Goal: Task Accomplishment & Management: Complete application form

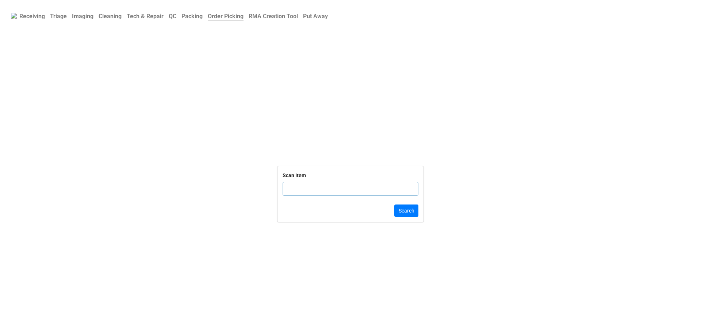
click at [54, 14] on b "Triage" at bounding box center [58, 16] width 17 height 7
click at [303, 205] on input "text" at bounding box center [350, 198] width 136 height 14
type input "19863"
click button "Search" at bounding box center [406, 219] width 24 height 12
drag, startPoint x: 298, startPoint y: 193, endPoint x: 304, endPoint y: 193, distance: 5.8
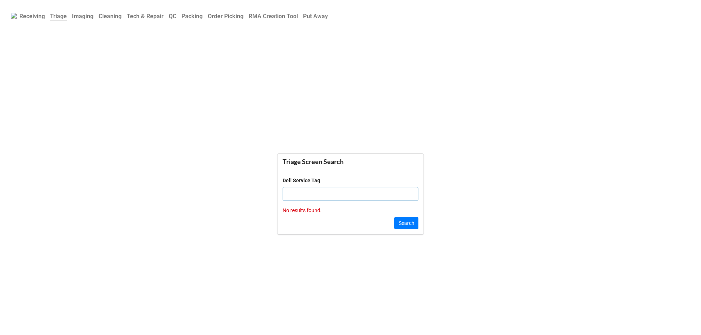
click at [301, 193] on input "text" at bounding box center [350, 194] width 136 height 14
paste input "D6G62T3"
type input "D6G62T3"
click at [393, 223] on div "Search" at bounding box center [350, 223] width 136 height 12
click at [396, 223] on button "Search" at bounding box center [406, 223] width 24 height 12
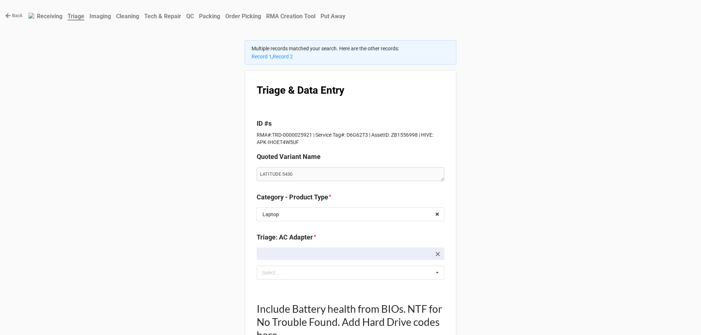
type textarea "x"
click at [284, 55] on link "Record 2" at bounding box center [283, 57] width 20 height 6
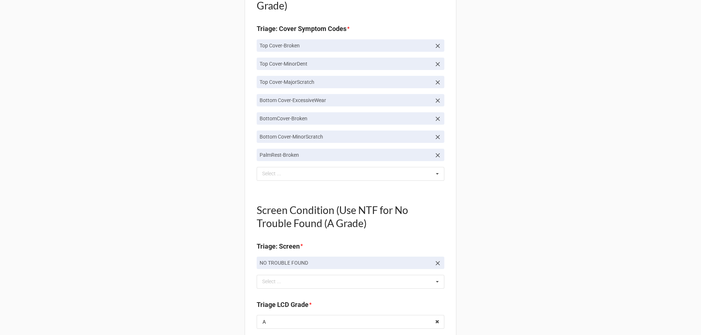
scroll to position [657, 0]
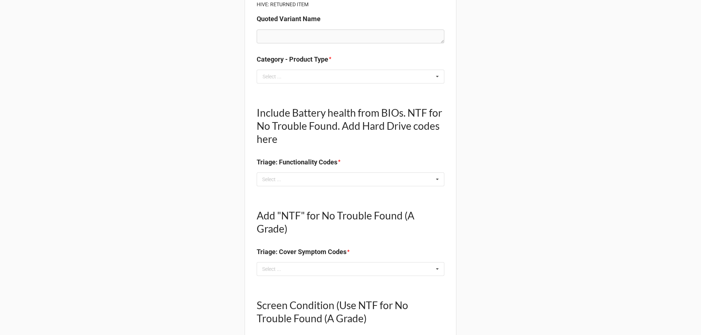
scroll to position [109, 0]
drag, startPoint x: 321, startPoint y: 82, endPoint x: 278, endPoint y: 123, distance: 59.4
click at [322, 82] on input "text" at bounding box center [350, 76] width 187 height 13
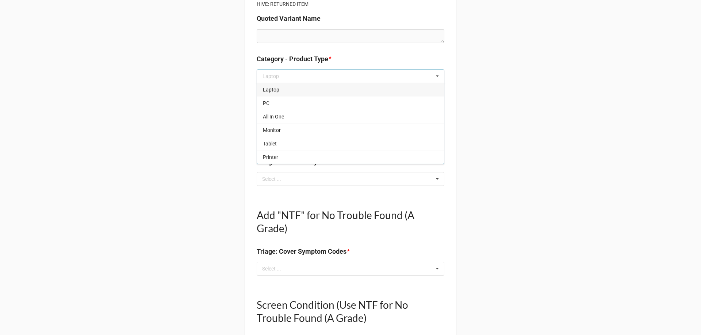
click at [284, 95] on div "Laptop" at bounding box center [350, 90] width 187 height 14
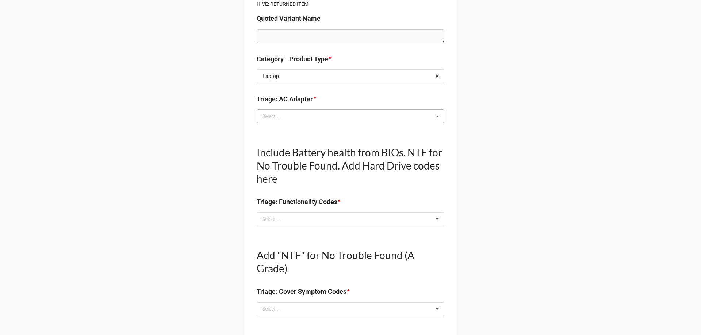
click at [285, 110] on div "Select ... No results found." at bounding box center [351, 116] width 188 height 14
click at [285, 110] on div "Select ... Loading..." at bounding box center [351, 116] width 188 height 14
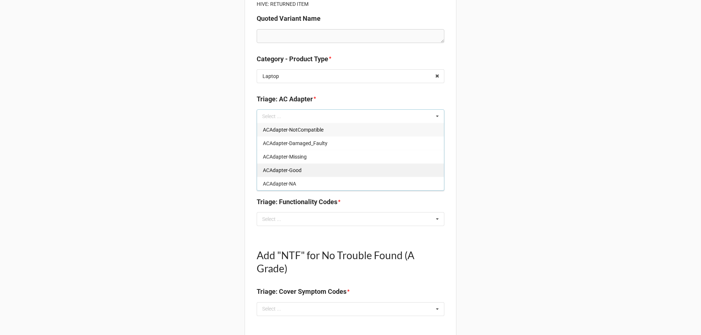
click at [293, 169] on span "ACAdapter-Good" at bounding box center [282, 170] width 39 height 6
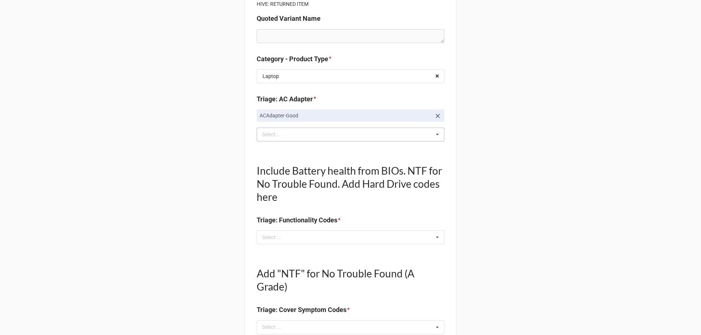
drag, startPoint x: 314, startPoint y: 243, endPoint x: 313, endPoint y: 237, distance: 6.7
click at [314, 239] on div "Select ... No results found." at bounding box center [351, 238] width 188 height 14
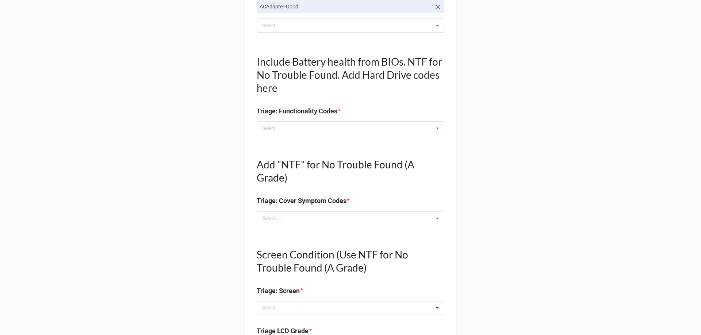
scroll to position [219, 0]
click at [279, 126] on div "Select ..." at bounding box center [275, 128] width 31 height 8
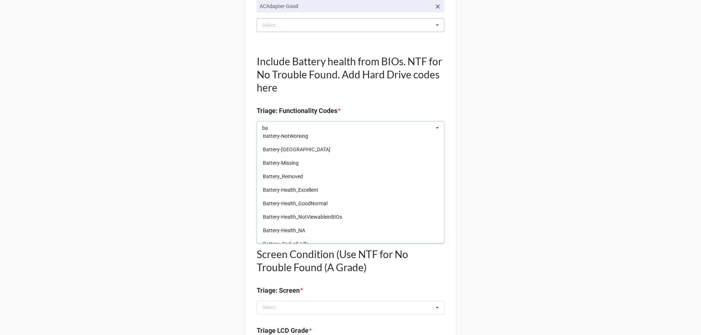
scroll to position [94, 0]
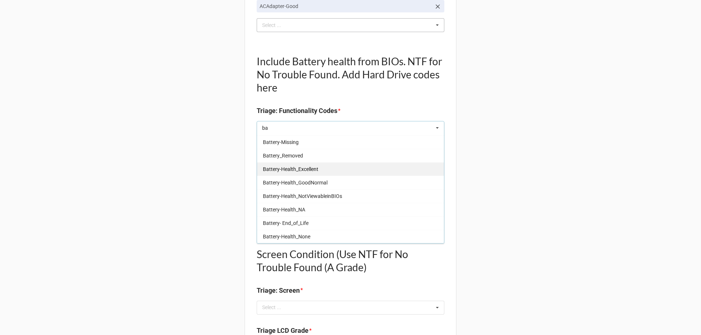
type input "ba"
click at [311, 175] on div "Battery-Health_Excellent" at bounding box center [350, 169] width 187 height 14
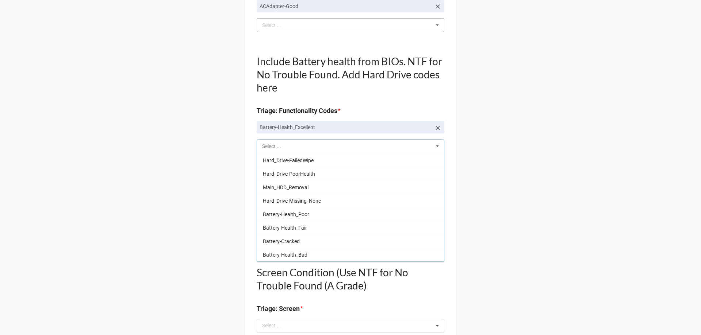
scroll to position [229, 0]
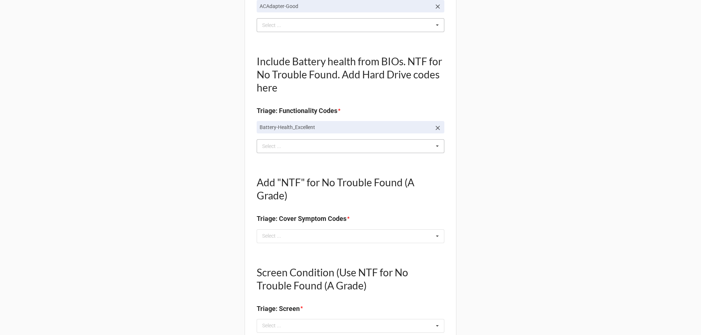
click at [151, 175] on div "Back Receiving Triage Imaging Cleaning Tech & Repair QC Packing Order Picking R…" at bounding box center [350, 328] width 701 height 1094
click at [297, 237] on div "Select ... No results found." at bounding box center [351, 237] width 188 height 14
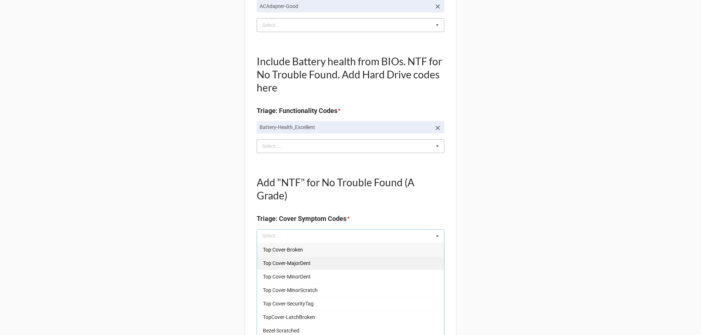
click at [301, 276] on span "Top Cover-MinorDent" at bounding box center [287, 277] width 48 height 6
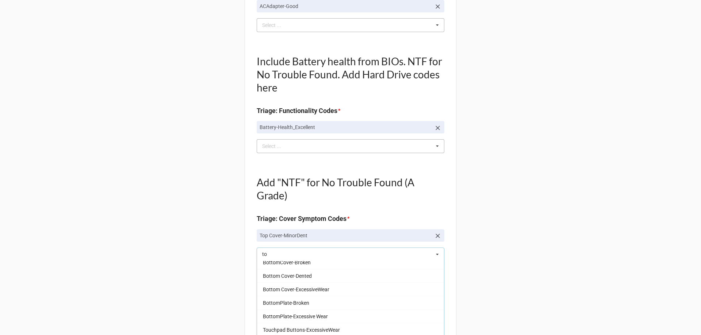
scroll to position [0, 0]
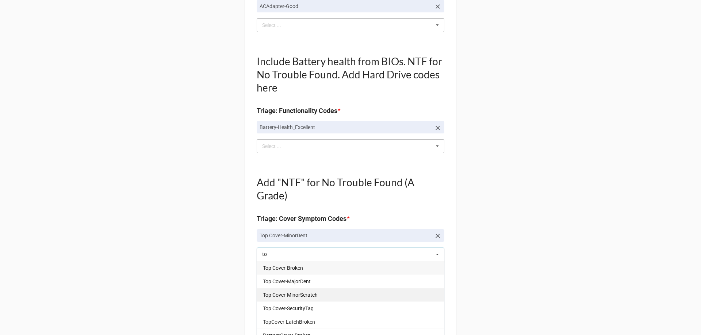
type input "to"
click at [313, 293] on span "Top Cover-MinorScratch" at bounding box center [290, 295] width 55 height 6
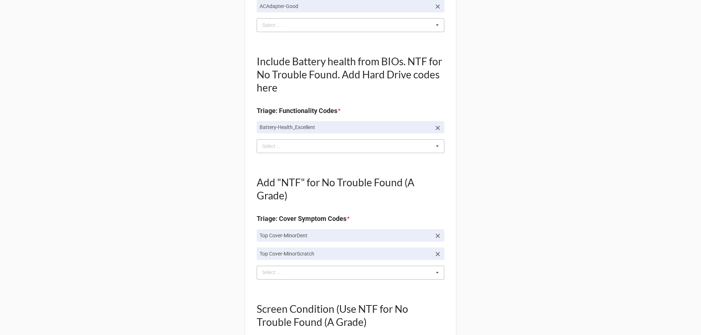
click at [335, 268] on div "to Select ... Top Cover-Broken Top Cover-MajorDent Top Cover-SecurityTag TopCov…" at bounding box center [351, 273] width 188 height 14
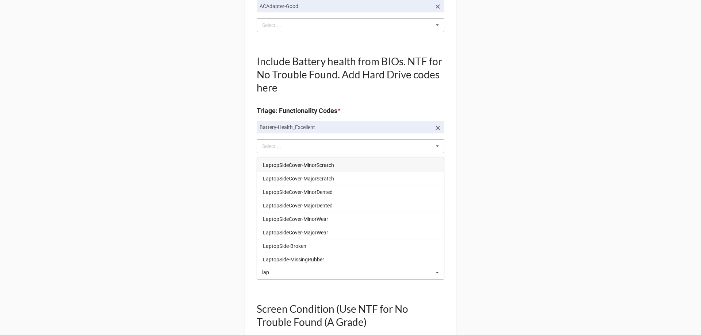
type input "lap"
click at [313, 167] on span "LaptopSideCover-MinorScratch" at bounding box center [298, 165] width 71 height 6
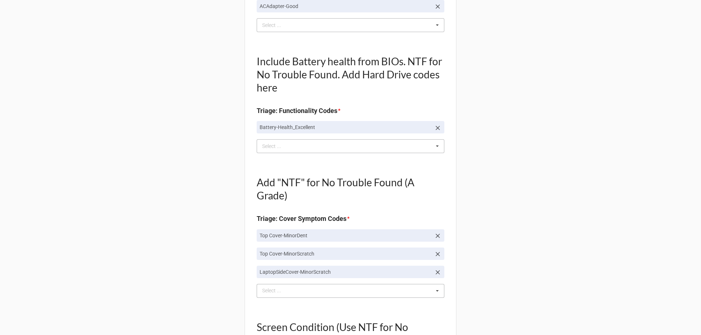
drag, startPoint x: 279, startPoint y: 286, endPoint x: 283, endPoint y: 291, distance: 6.8
click at [281, 289] on div "lap Select ... Top Cover-Broken Top Cover-MajorDent Top Cover-SecurityTag TopCo…" at bounding box center [351, 291] width 188 height 14
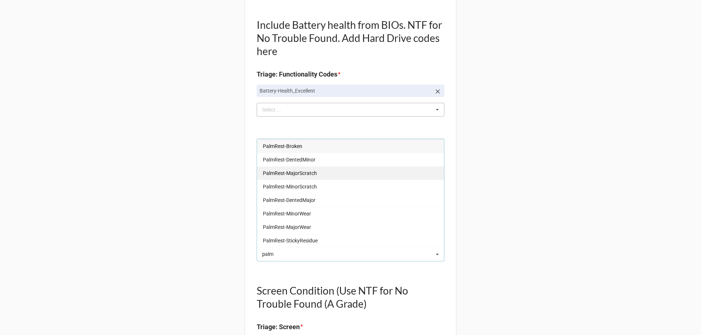
type input "palm"
click at [314, 175] on div "PalmRest-MajorScratch" at bounding box center [350, 173] width 187 height 14
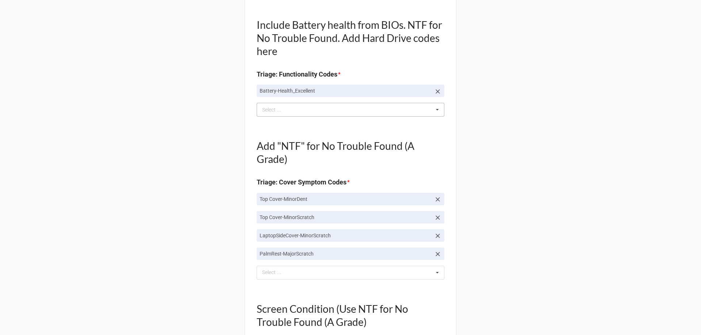
click at [111, 178] on div "Back Receiving Triage Imaging Cleaning Tech & Repair QC Packing Order Picking R…" at bounding box center [350, 328] width 701 height 1167
click at [272, 273] on div "Select ..." at bounding box center [275, 273] width 31 height 8
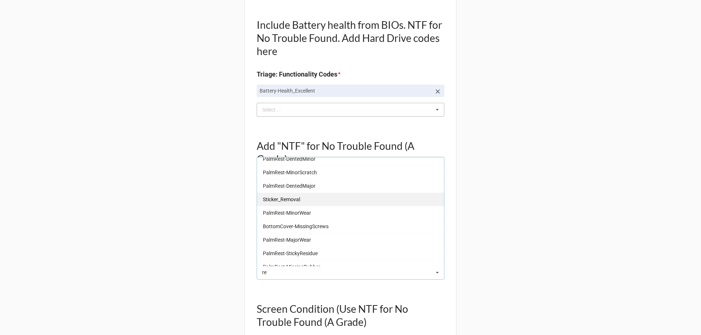
scroll to position [40, 0]
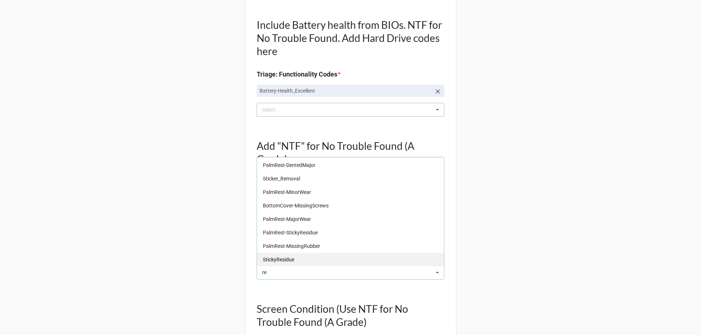
type input "re"
click at [285, 266] on div "StickyResidue" at bounding box center [350, 260] width 187 height 14
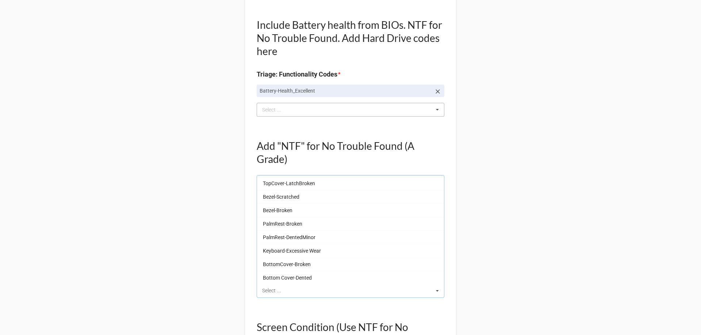
scroll to position [431, 0]
click at [199, 253] on div "Back Receiving Triage Imaging Cleaning Tech & Repair QC Packing Order Picking R…" at bounding box center [350, 337] width 701 height 1185
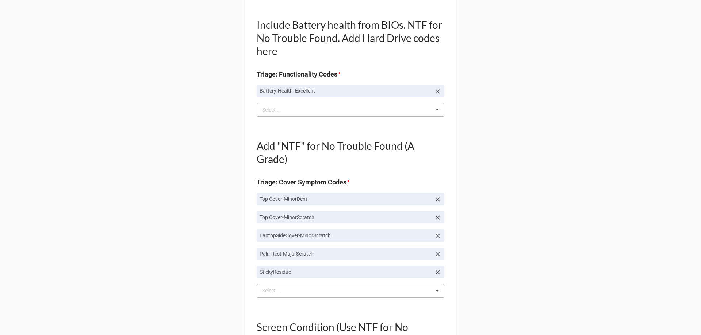
click at [266, 287] on div "Select ..." at bounding box center [275, 291] width 31 height 8
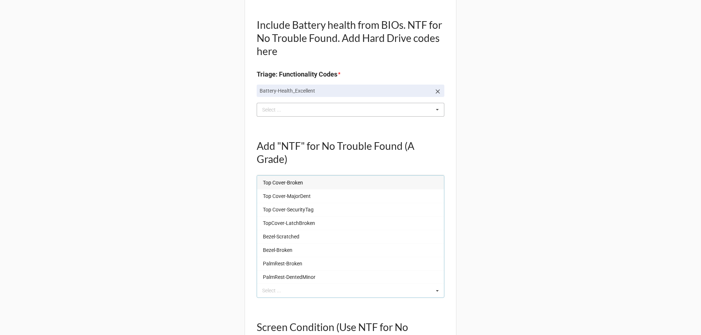
click at [575, 217] on div "Back Receiving Triage Imaging Cleaning Tech & Repair QC Packing Order Picking R…" at bounding box center [350, 337] width 701 height 1185
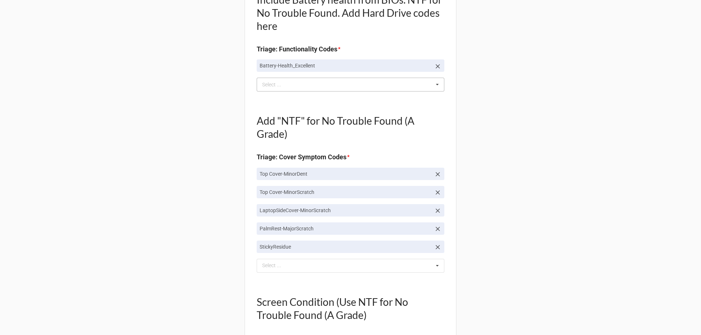
scroll to position [292, 0]
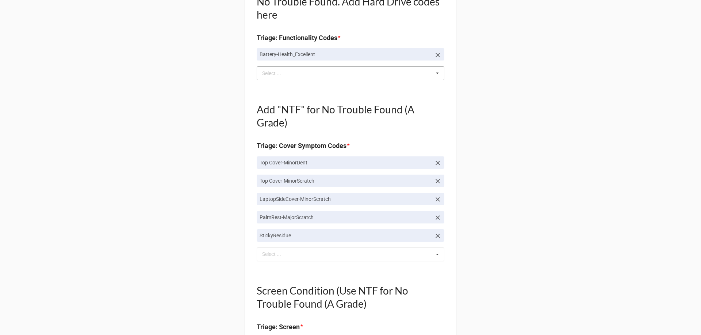
click at [352, 262] on div "Add "NTF" for No Trouble Found (A Grade) Triage: Cover Symptom Codes * Top Cove…" at bounding box center [351, 178] width 188 height 175
click at [354, 260] on div "re Select ... Top Cover-Broken Top Cover-MajorDent Top Cover-SecurityTag TopCov…" at bounding box center [351, 255] width 188 height 14
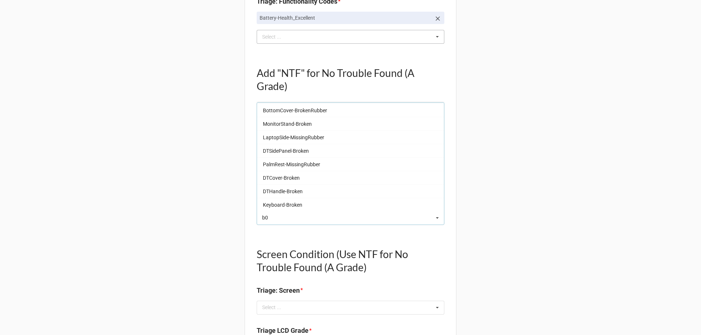
scroll to position [0, 0]
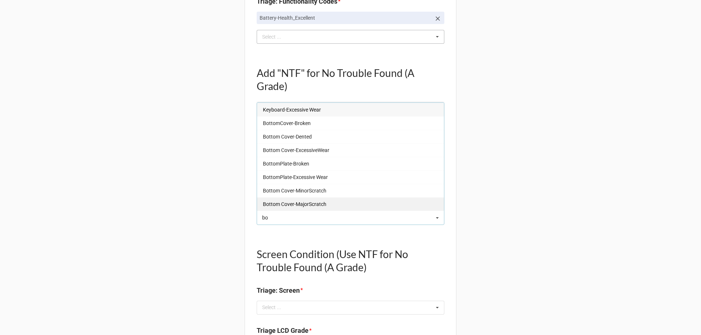
type input "bo"
click at [313, 205] on span "Bottom Cover-MajorScratch" at bounding box center [294, 204] width 63 height 6
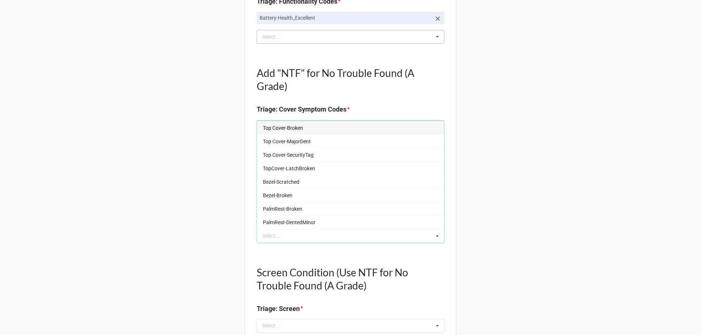
drag, startPoint x: 190, startPoint y: 228, endPoint x: 207, endPoint y: 232, distance: 18.1
click at [190, 228] on div "Back Receiving Triage Imaging Cleaning Tech & Repair QC Packing Order Picking R…" at bounding box center [350, 273] width 701 height 1203
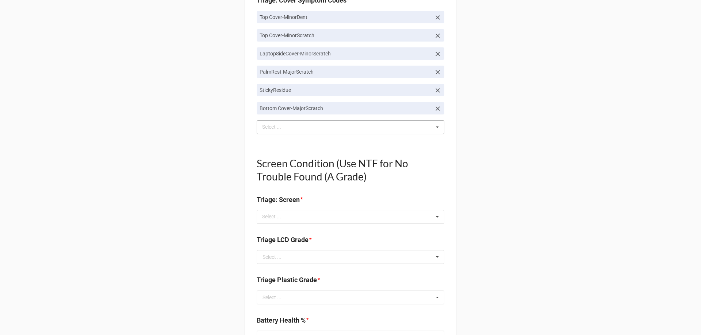
scroll to position [438, 0]
click at [286, 213] on div "Select ..." at bounding box center [275, 216] width 31 height 8
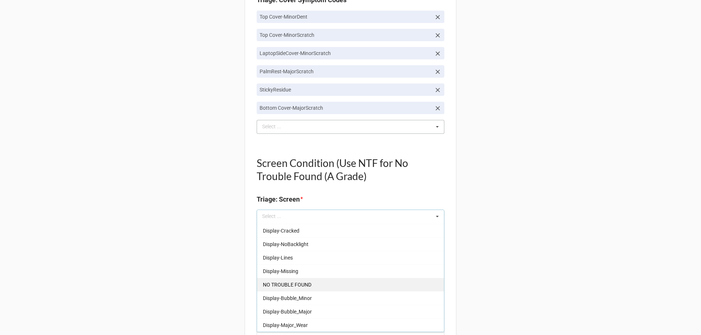
click at [305, 285] on span "NO TROUBLE FOUND" at bounding box center [287, 285] width 49 height 6
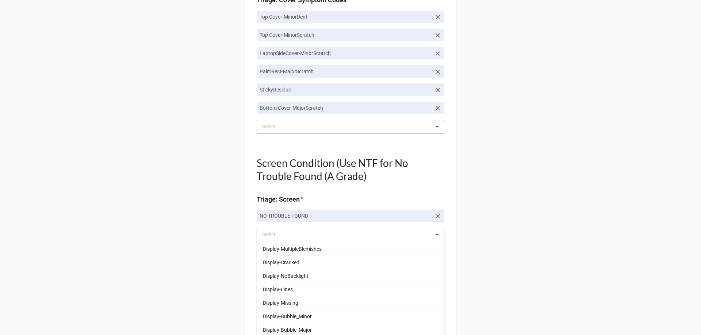
click at [214, 260] on div "Back Receiving Triage Imaging Cleaning Tech & Repair QC Packing Order Picking R…" at bounding box center [350, 172] width 701 height 1221
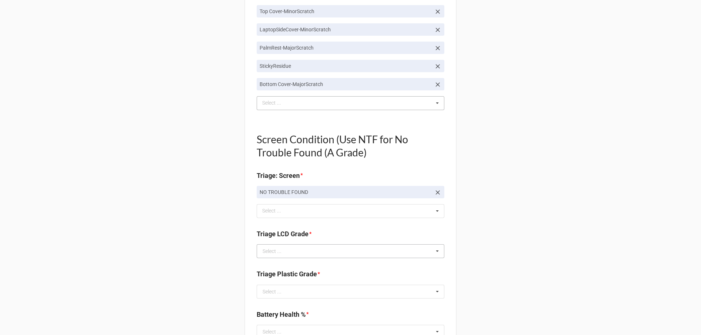
scroll to position [474, 0]
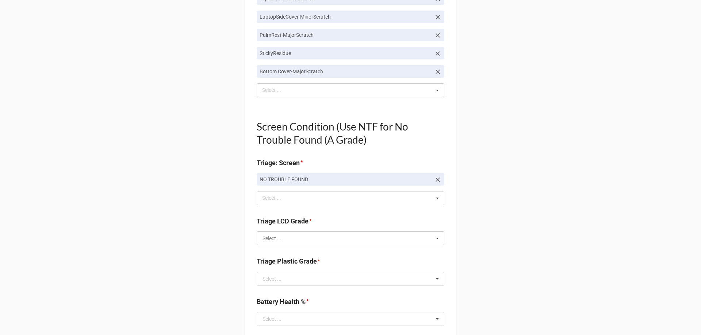
click at [288, 240] on input "text" at bounding box center [350, 238] width 187 height 13
click at [280, 251] on div "A" at bounding box center [350, 252] width 187 height 14
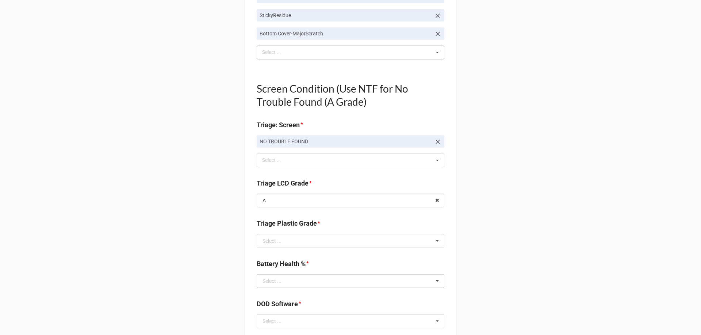
scroll to position [547, 0]
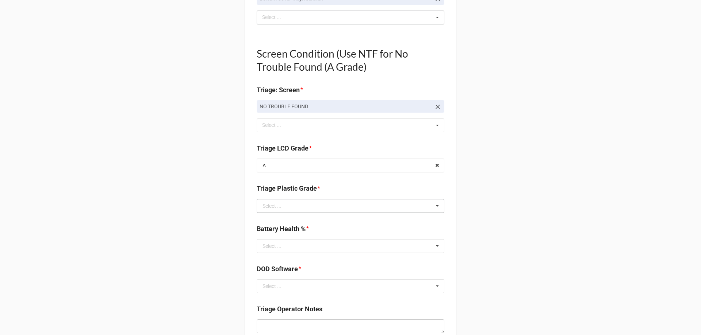
click at [288, 199] on div "Select ... A B C E" at bounding box center [351, 206] width 188 height 14
click at [288, 206] on input "text" at bounding box center [350, 206] width 187 height 13
click at [269, 259] on div "E" at bounding box center [350, 260] width 187 height 14
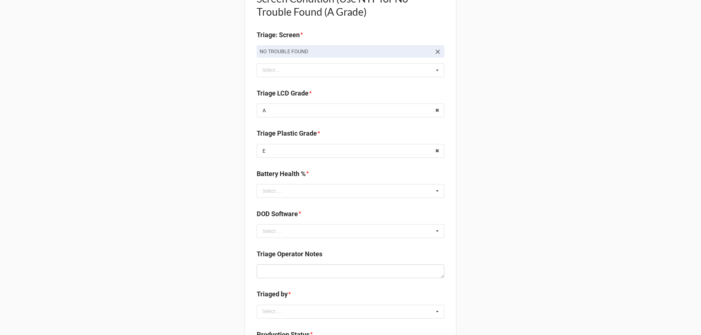
scroll to position [657, 0]
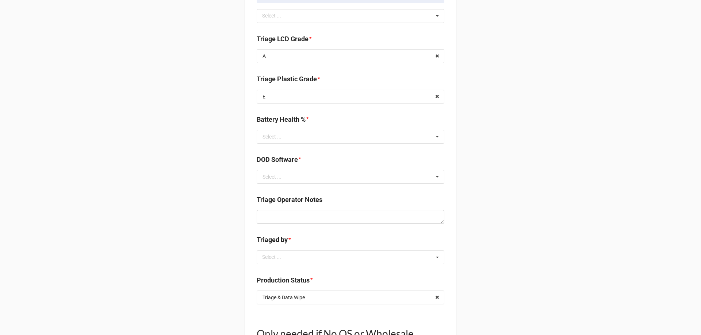
click at [312, 146] on div "Battery Health % * Select ... 0% 1% 2% 3% 4% 5% 6% 7% 8% 9% 10% 11% 12% 13% 14%…" at bounding box center [351, 132] width 188 height 34
click at [312, 145] on div "Battery Health % * Select ... 0% 1% 2% 3% 4% 5% 6% 7% 8% 9% 10% 11% 12% 13% 14%…" at bounding box center [351, 132] width 188 height 34
click at [315, 139] on input "text" at bounding box center [350, 136] width 187 height 13
type input "93"
click at [278, 152] on div "93%" at bounding box center [350, 150] width 187 height 14
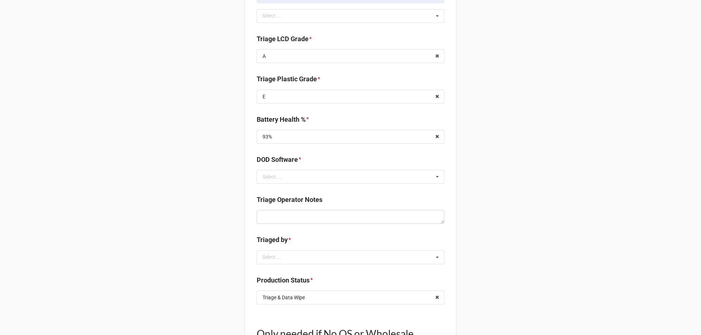
click at [327, 177] on input "text" at bounding box center [350, 176] width 187 height 13
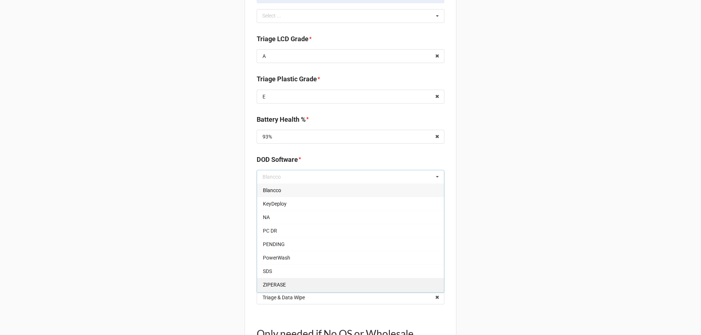
click at [299, 280] on div "ZIPERASE" at bounding box center [350, 285] width 187 height 14
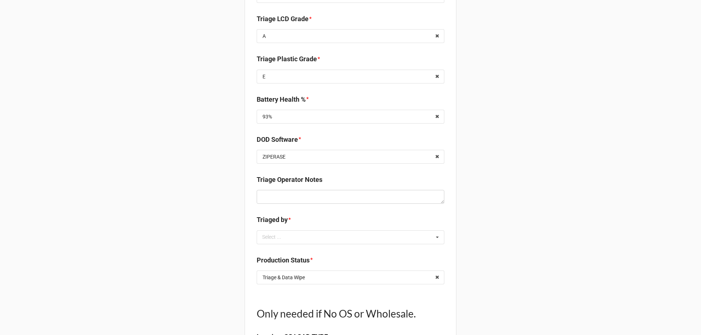
scroll to position [693, 0]
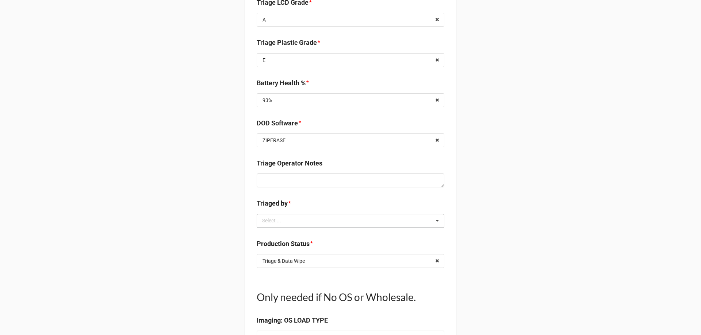
click at [264, 225] on div "Select ..." at bounding box center [275, 221] width 31 height 8
drag, startPoint x: 273, startPoint y: 276, endPoint x: 222, endPoint y: 252, distance: 56.0
click at [271, 276] on div "TreS" at bounding box center [350, 275] width 187 height 14
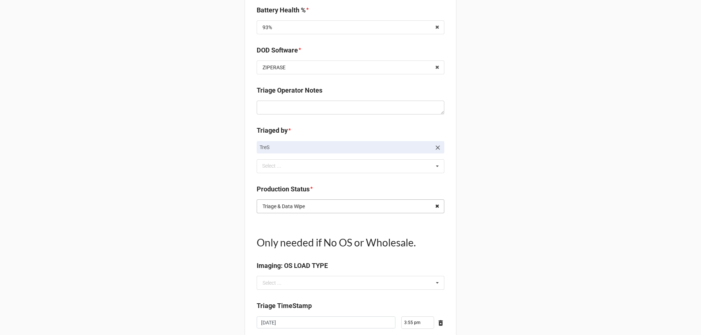
click at [435, 208] on icon at bounding box center [436, 207] width 11 height 14
click at [435, 208] on icon at bounding box center [437, 207] width 11 height 14
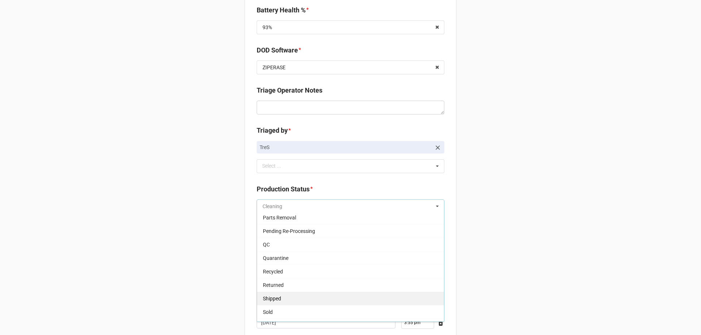
scroll to position [109, 0]
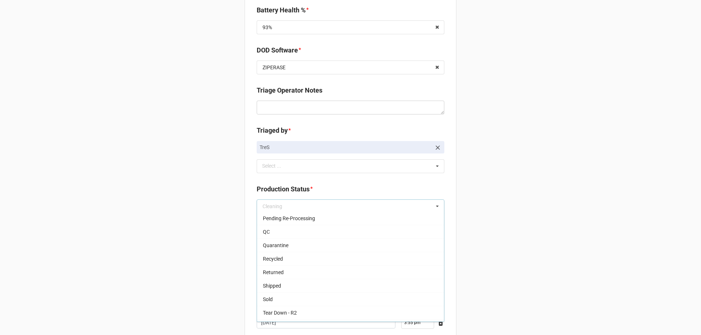
click at [271, 238] on div "QC" at bounding box center [350, 232] width 187 height 14
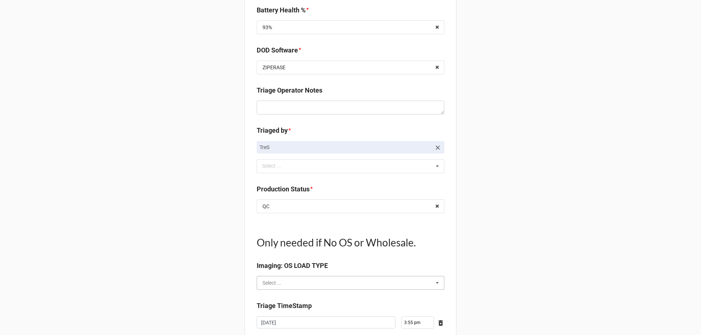
click at [313, 286] on input "text" at bounding box center [350, 283] width 187 height 13
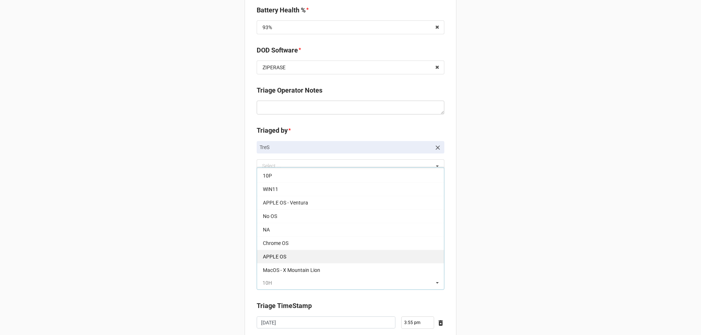
scroll to position [0, 0]
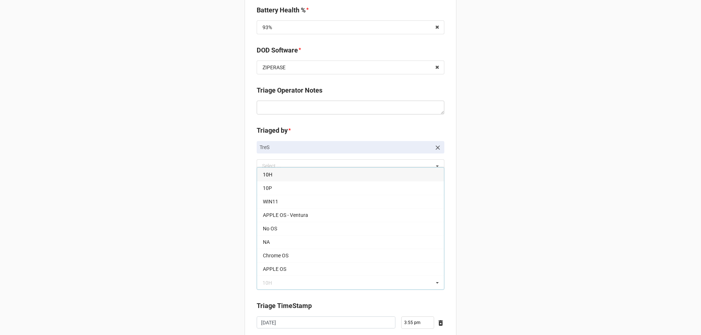
click at [293, 228] on div "No OS" at bounding box center [350, 229] width 187 height 14
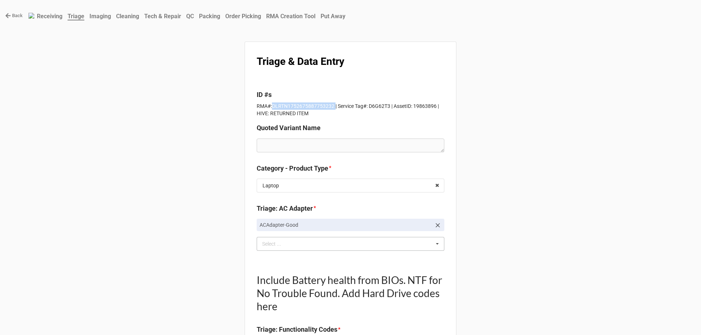
drag, startPoint x: 270, startPoint y: 108, endPoint x: 331, endPoint y: 107, distance: 61.0
click at [331, 107] on p "RMA#:DLRTN1752675887753232 | Service Tag#: D6G62T3 | AssetID: 19863896 | HIVE: …" at bounding box center [351, 110] width 188 height 15
copy p "DLRTN1752675887753232"
click at [436, 225] on icon at bounding box center [437, 225] width 7 height 7
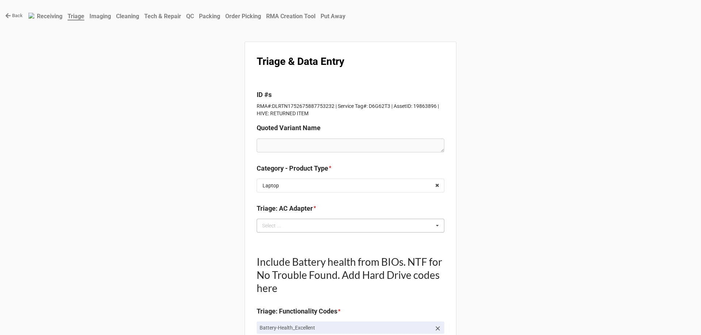
click at [436, 225] on icon at bounding box center [437, 226] width 11 height 14
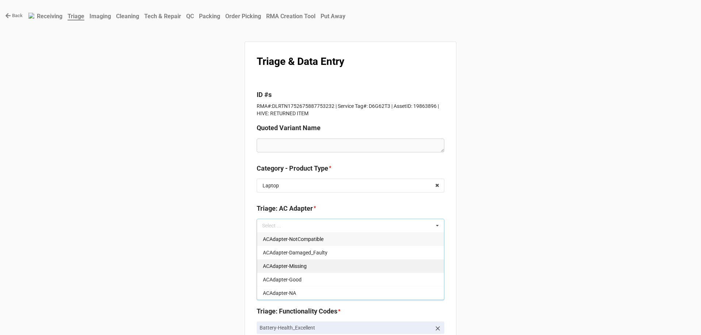
click at [325, 271] on div "ACAdapter-Missing" at bounding box center [350, 266] width 187 height 14
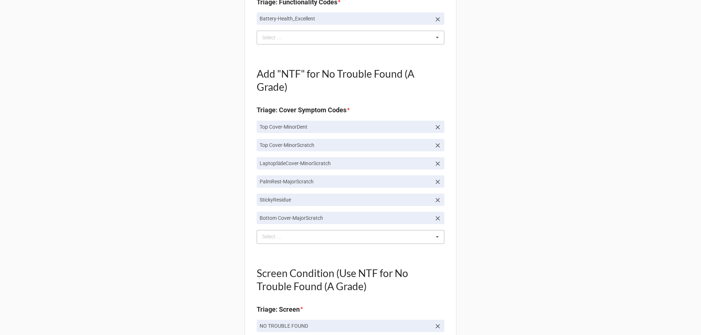
scroll to position [328, 0]
click at [413, 242] on div "bo Select ... Top Cover-Broken Top Cover-MajorDent Top Cover-SecurityTag TopCov…" at bounding box center [351, 237] width 188 height 14
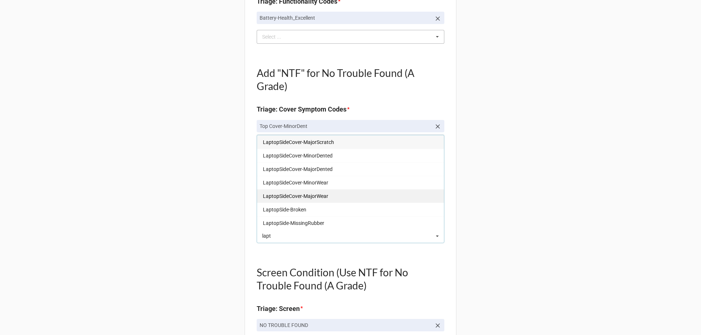
type input "lapt"
click at [322, 193] on span "LaptopSideCover-MajorWear" at bounding box center [295, 196] width 65 height 6
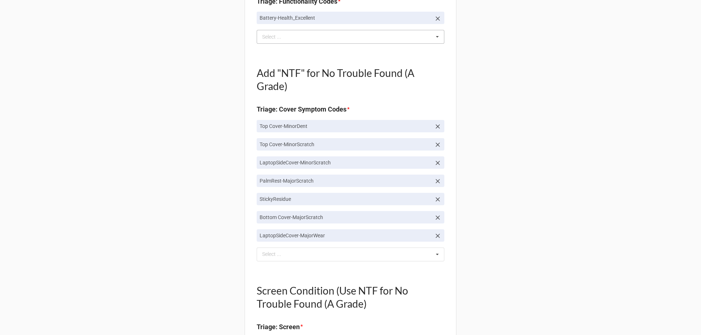
click at [129, 195] on div "Back Receiving Triage Imaging Cleaning Tech & Repair QC Packing Order Picking R…" at bounding box center [350, 301] width 701 height 1258
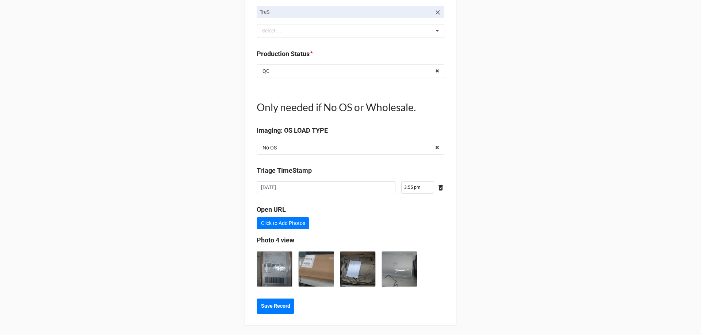
scroll to position [922, 0]
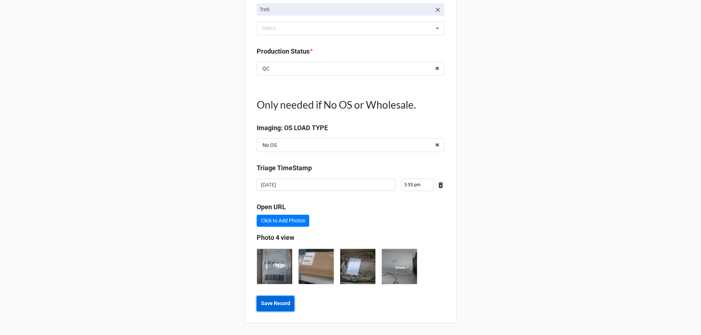
click at [276, 309] on button "Save Record" at bounding box center [276, 303] width 38 height 15
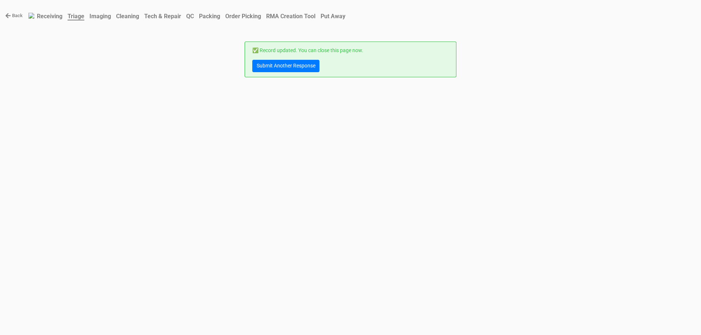
scroll to position [0, 0]
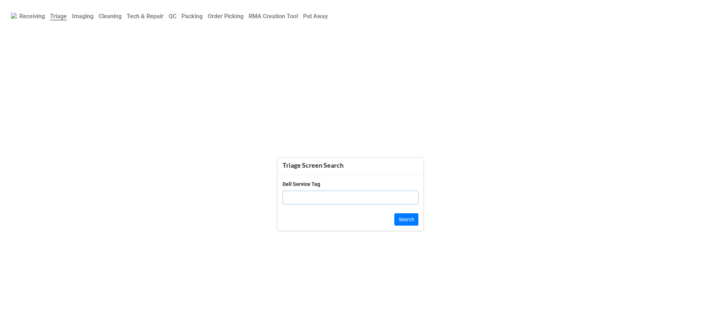
click at [329, 196] on input "text" at bounding box center [350, 198] width 136 height 14
paste input "5KFBTV3"
type input "5KFBTV3"
click button "Search" at bounding box center [406, 219] width 24 height 12
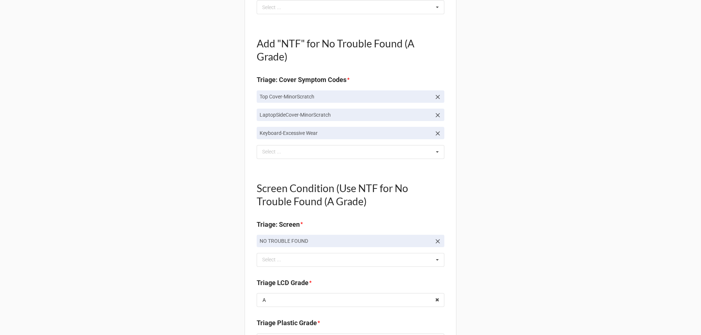
scroll to position [302, 0]
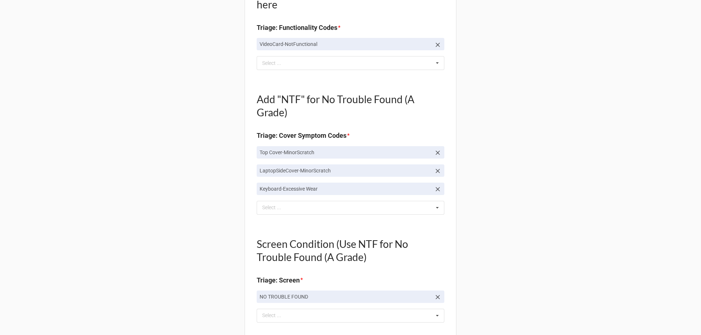
click at [437, 170] on icon at bounding box center [437, 170] width 7 height 7
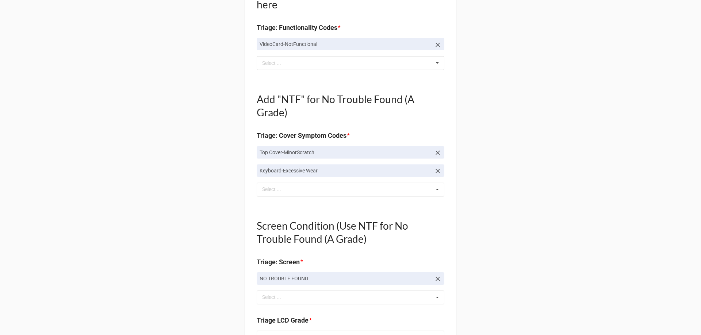
click at [324, 198] on div "Add "NTF" for No Trouble Found (A Grade) Triage: Cover Symptom Codes * Top Cove…" at bounding box center [351, 141] width 188 height 120
click at [321, 193] on div "Select ... No results found." at bounding box center [351, 190] width 188 height 14
type textarea "x"
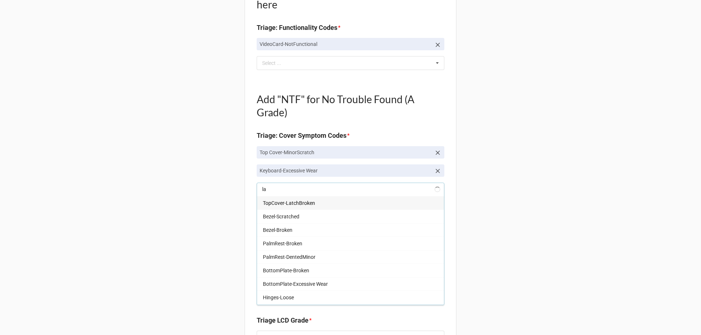
type input "lap"
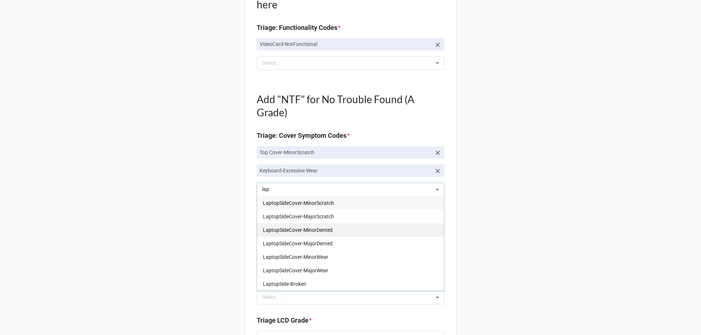
type textarea "x"
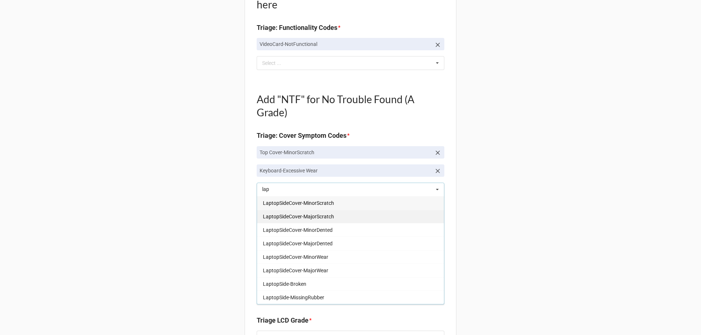
type input "lap"
click at [312, 216] on span "LaptopSideCover-MajorScratch" at bounding box center [298, 217] width 71 height 6
type textarea "x"
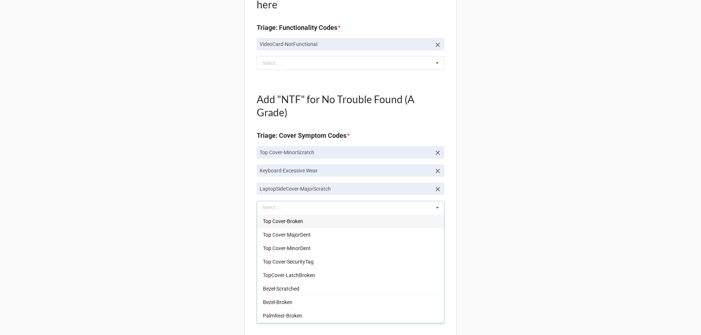
click at [154, 177] on div "Back Receiving Triage Imaging Cleaning Tech & Repair QC Packing Order Picking R…" at bounding box center [350, 290] width 701 height 1185
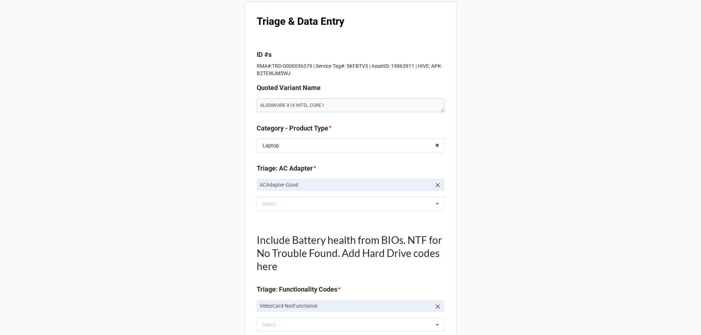
scroll to position [0, 0]
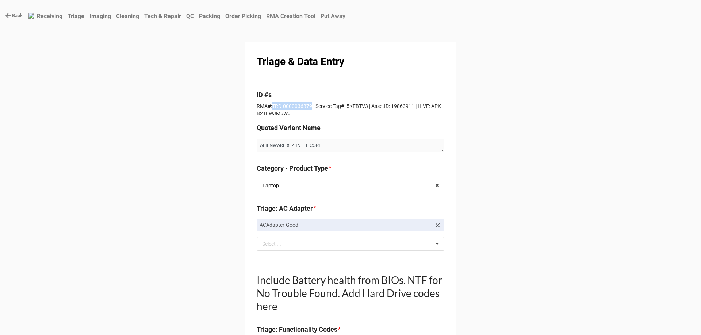
drag, startPoint x: 309, startPoint y: 105, endPoint x: 270, endPoint y: 105, distance: 38.3
click at [270, 105] on p "RMA#:TRD-0000036379 | Service Tag#: 5KFBTV3 | AssetID: 19863911 | HIVE: APK-B2T…" at bounding box center [351, 110] width 188 height 15
copy p "TRD-0000036379"
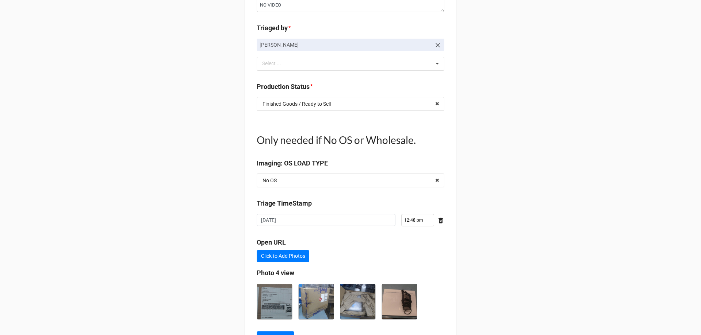
scroll to position [849, 0]
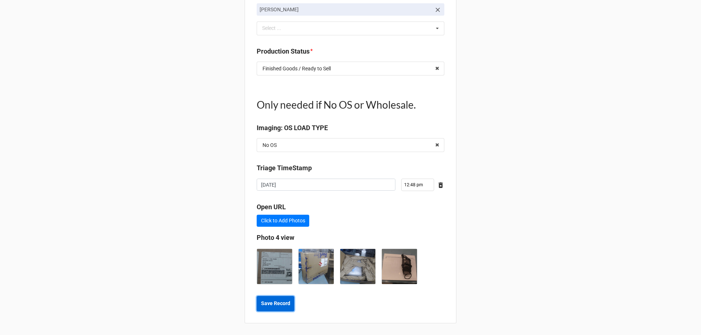
click at [278, 306] on b "Save Record" at bounding box center [275, 304] width 29 height 8
